Goal: Navigation & Orientation: Find specific page/section

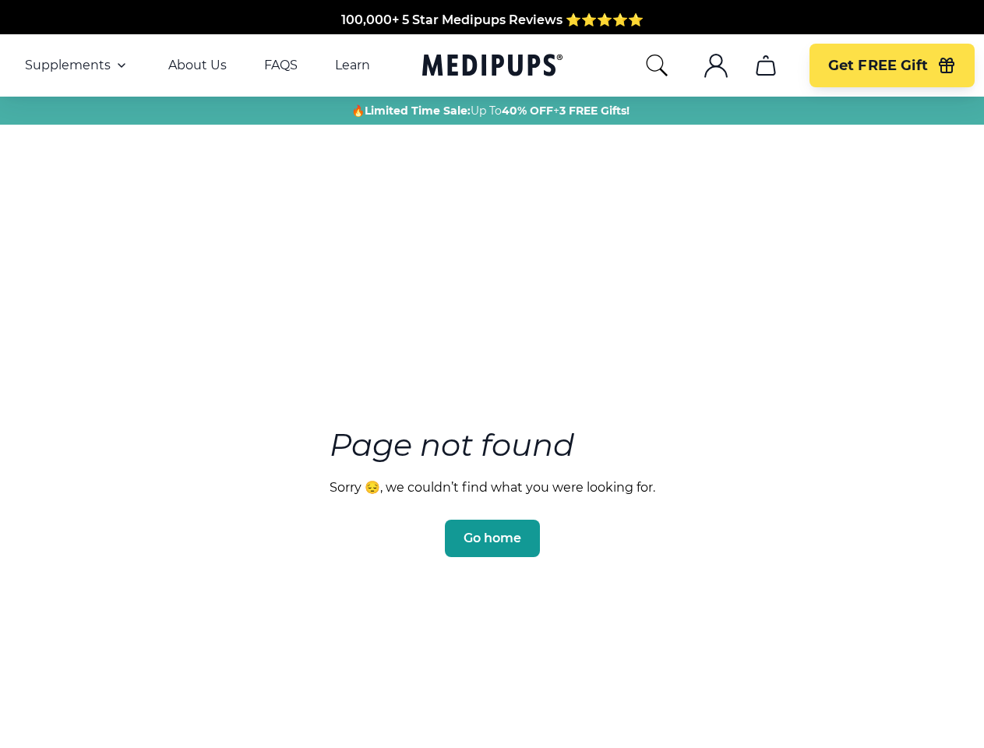
click at [492, 374] on section "Page not found Sorry 😔, we couldn’t find what you were looking for. Go home" at bounding box center [492, 455] width 984 height 598
click at [77, 65] on span "Supplements" at bounding box center [68, 66] width 86 height 16
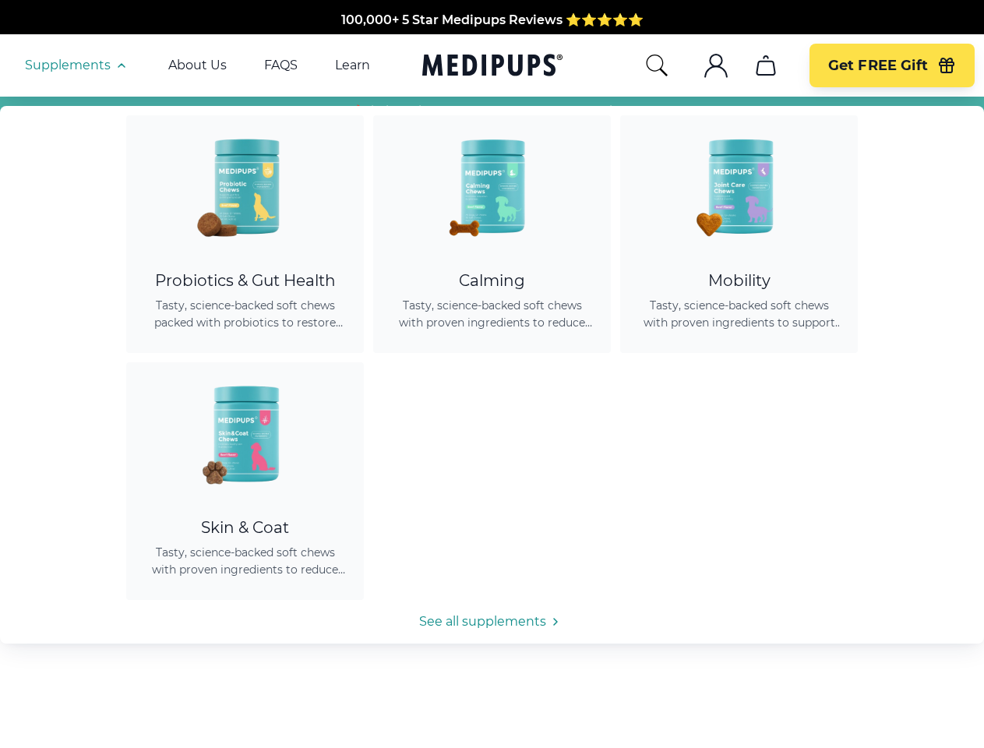
click at [120, 65] on icon "button" at bounding box center [121, 65] width 19 height 19
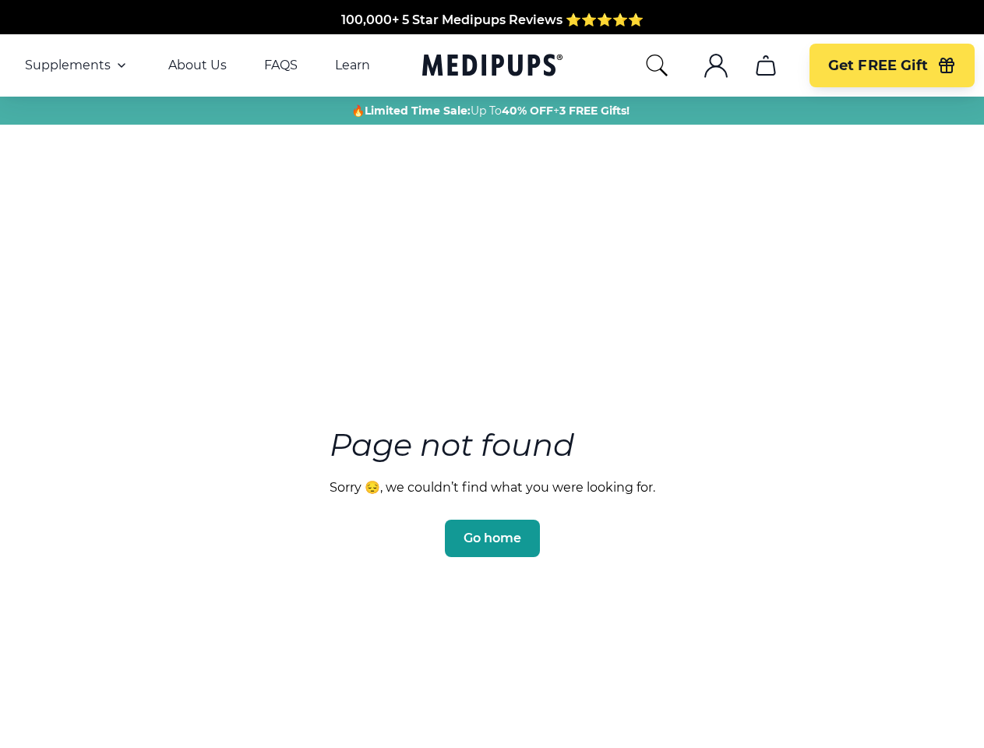
click at [656, 65] on icon "search" at bounding box center [656, 65] width 25 height 25
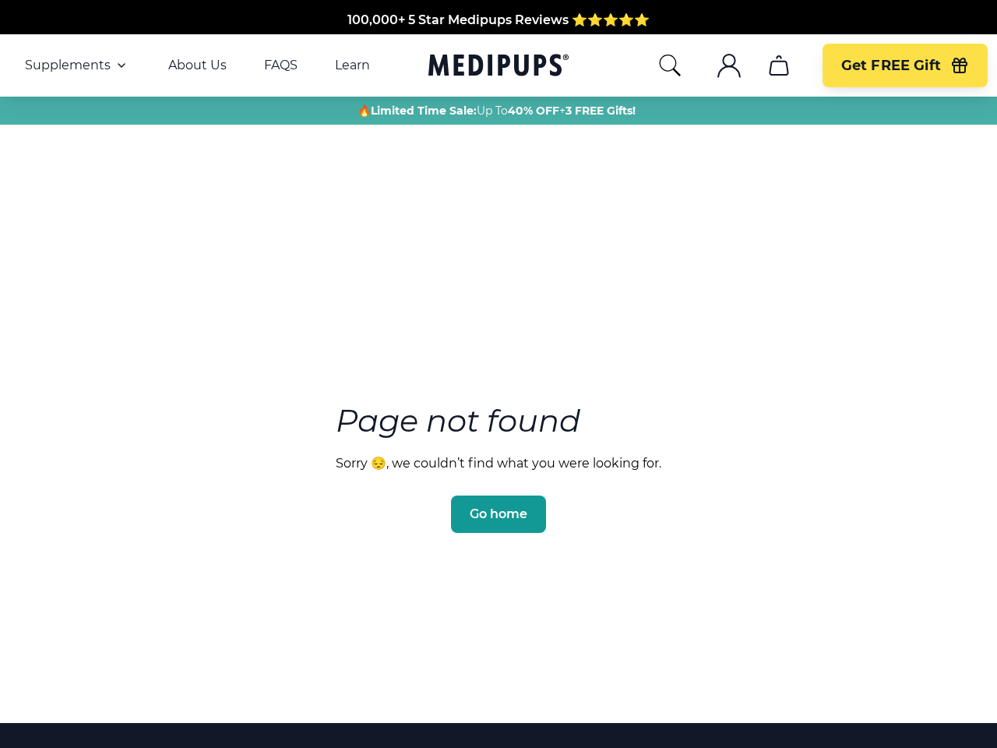
click at [717, 65] on icon ".cls-1{fill:none;stroke:currentColor;stroke-miterlimit:10;stroke-width:1.5px;}" at bounding box center [729, 65] width 25 height 25
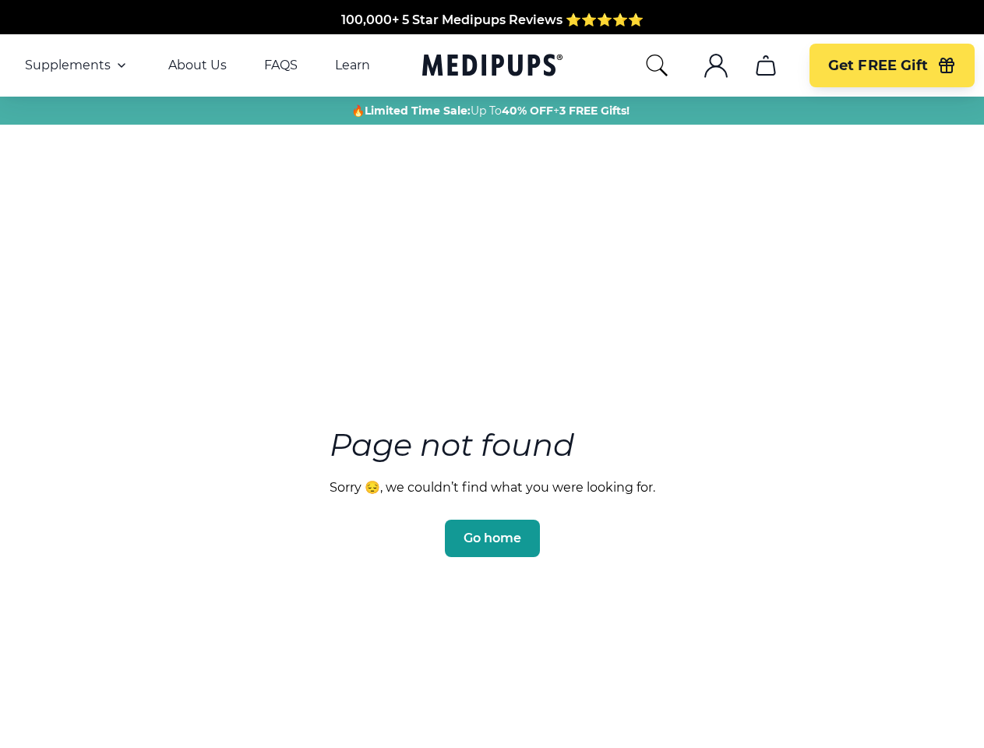
click at [765, 65] on icon "cart" at bounding box center [765, 65] width 25 height 25
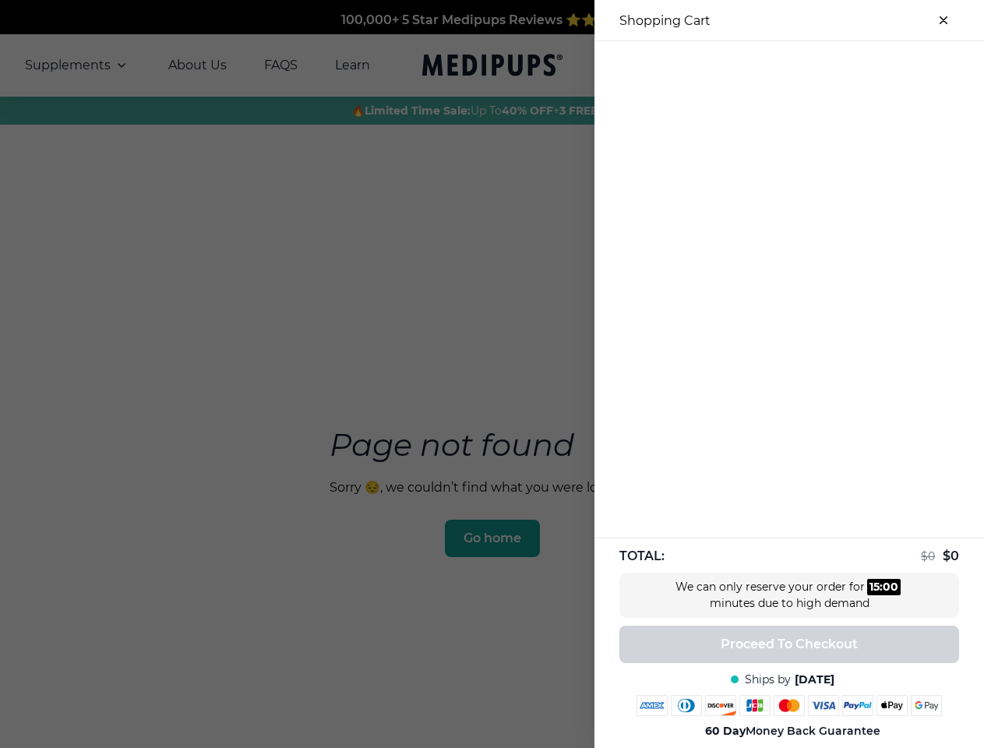
click at [765, 65] on div at bounding box center [788, 54] width 389 height 26
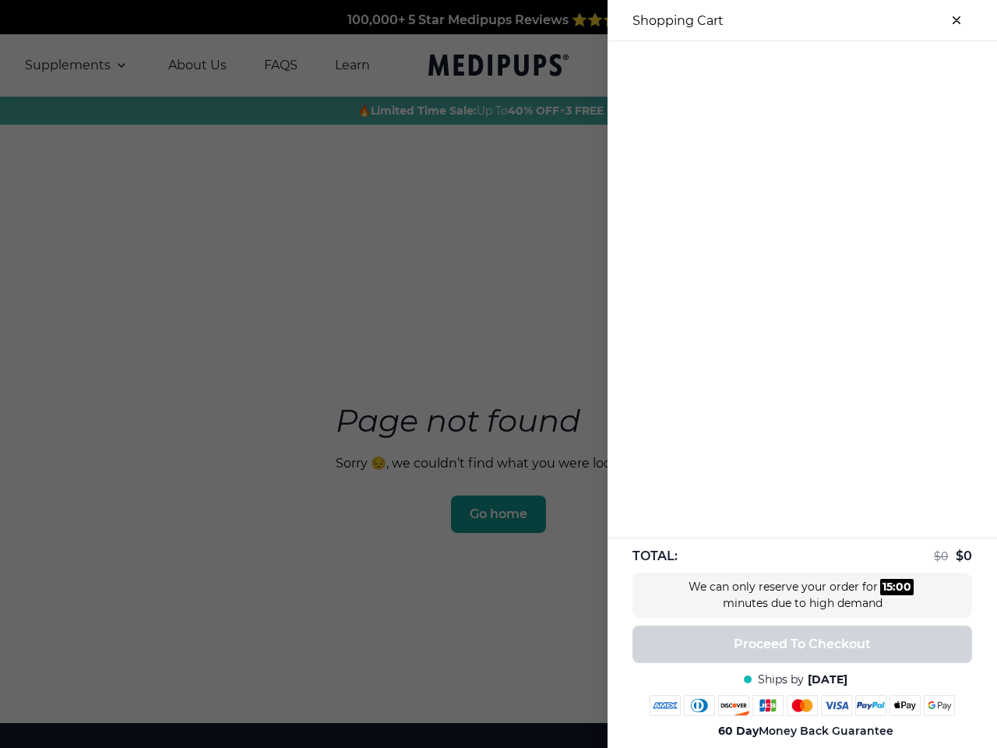
click at [891, 65] on div at bounding box center [802, 54] width 389 height 26
